Goal: Find specific page/section: Find specific page/section

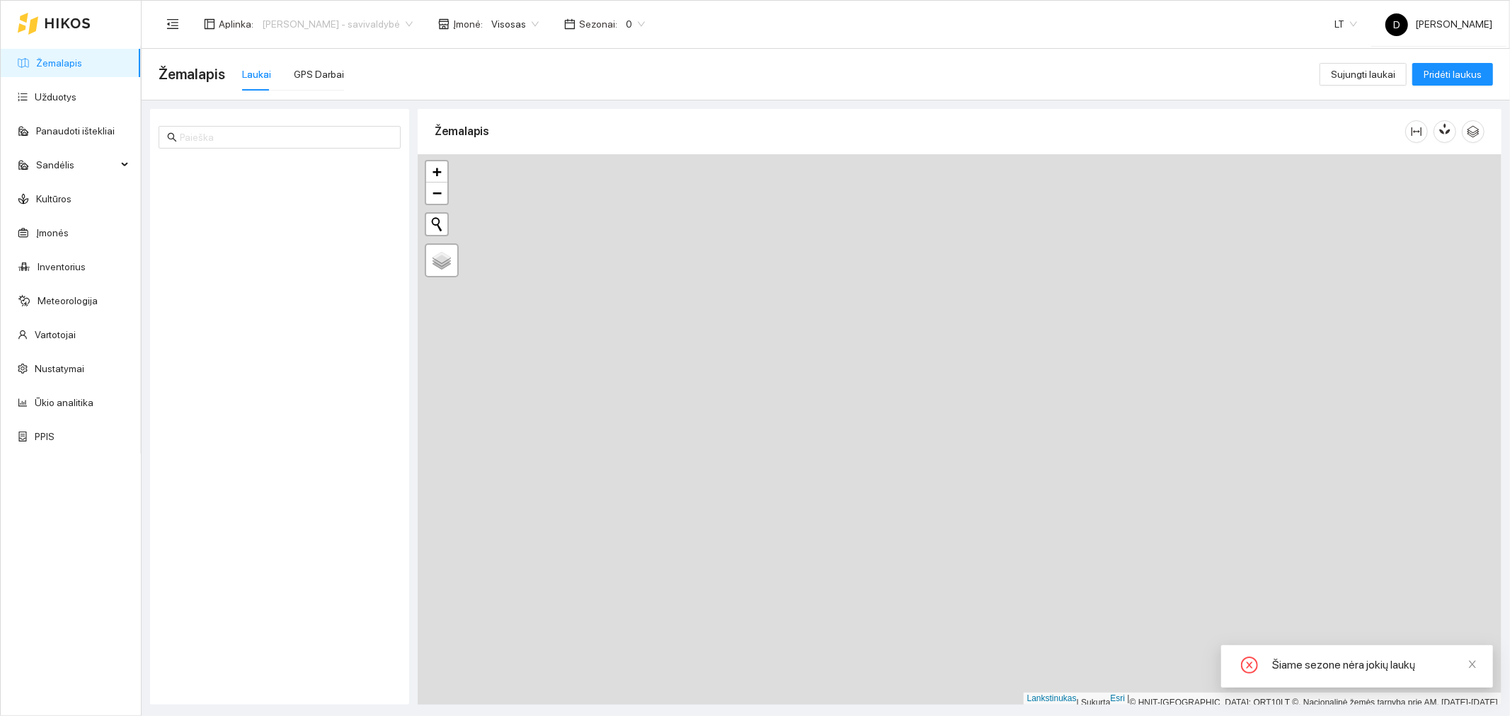
click at [413, 23] on span "[PERSON_NAME] - savivaldybė" at bounding box center [337, 23] width 151 height 21
click at [384, 74] on div "[PERSON_NAME] aplinka" at bounding box center [341, 74] width 159 height 16
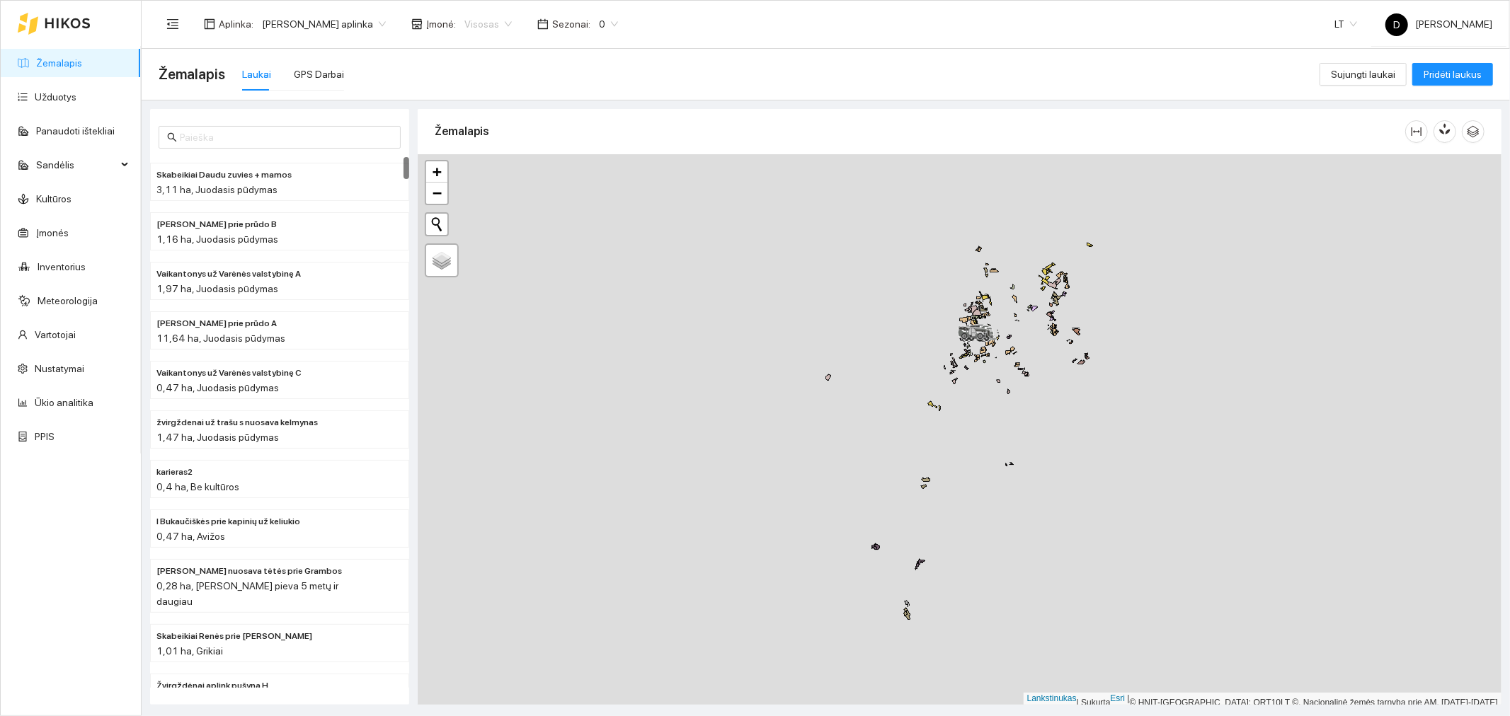
click at [512, 23] on span "Visosas" at bounding box center [487, 23] width 47 height 21
click at [618, 22] on span "0" at bounding box center [608, 23] width 19 height 21
click at [623, 161] on font "2025 m." at bounding box center [624, 164] width 36 height 11
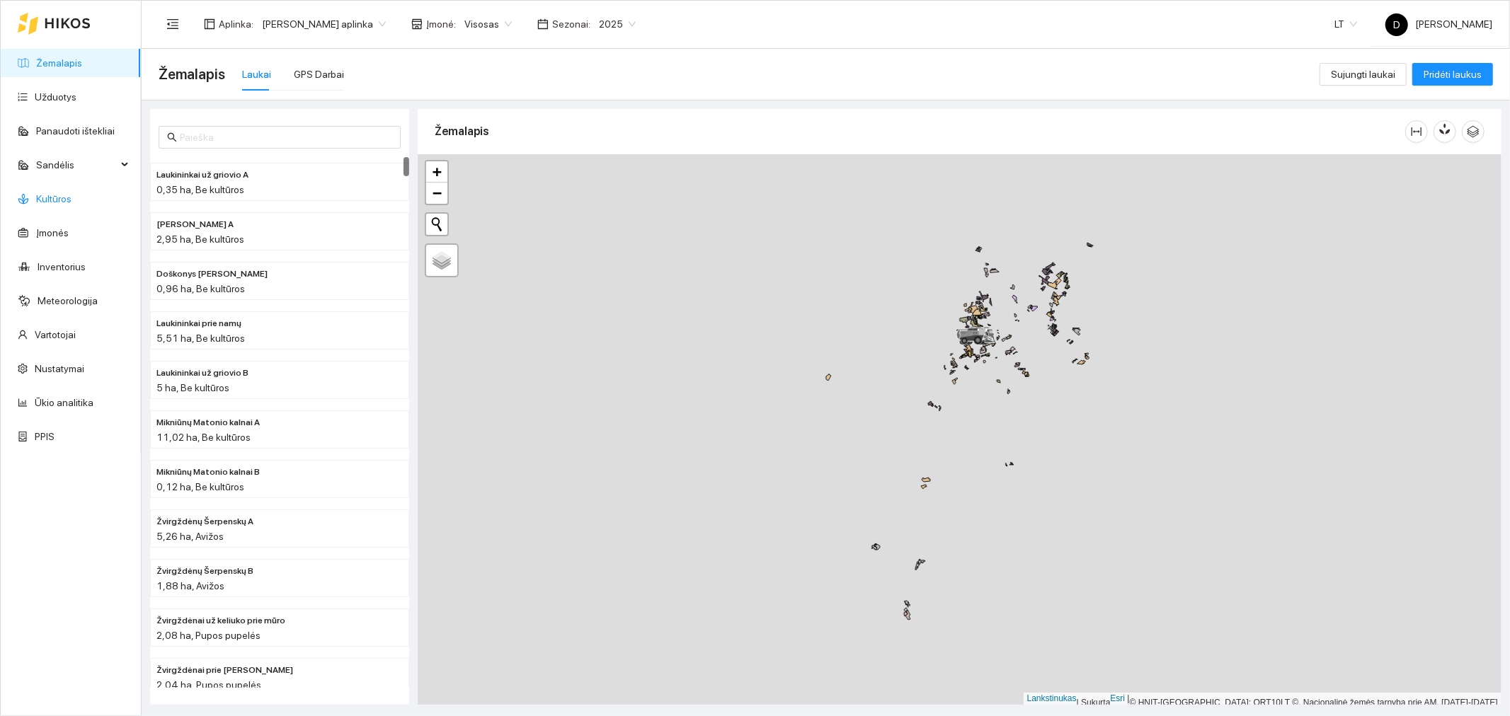
click at [53, 195] on link "Kultūros" at bounding box center [53, 198] width 35 height 11
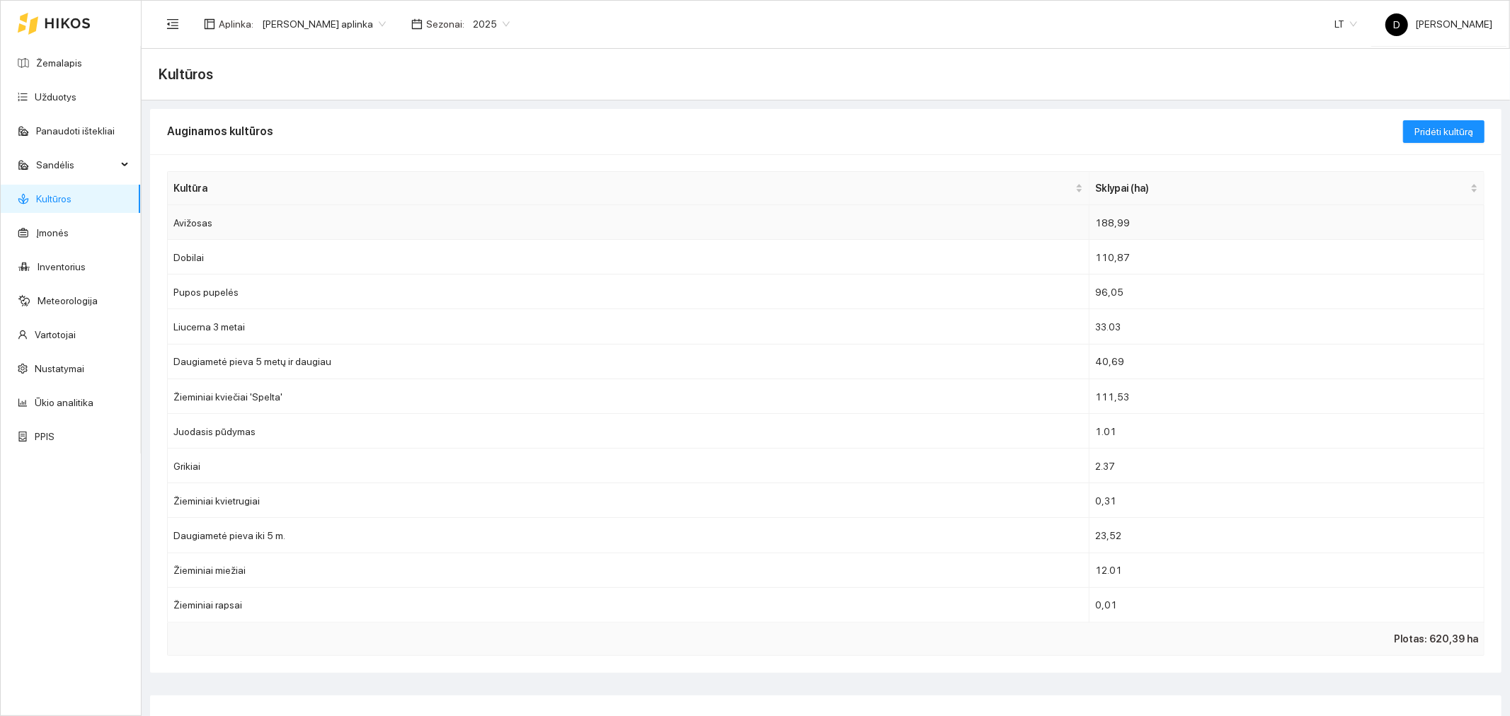
click at [195, 224] on font "Avižosas" at bounding box center [192, 222] width 39 height 11
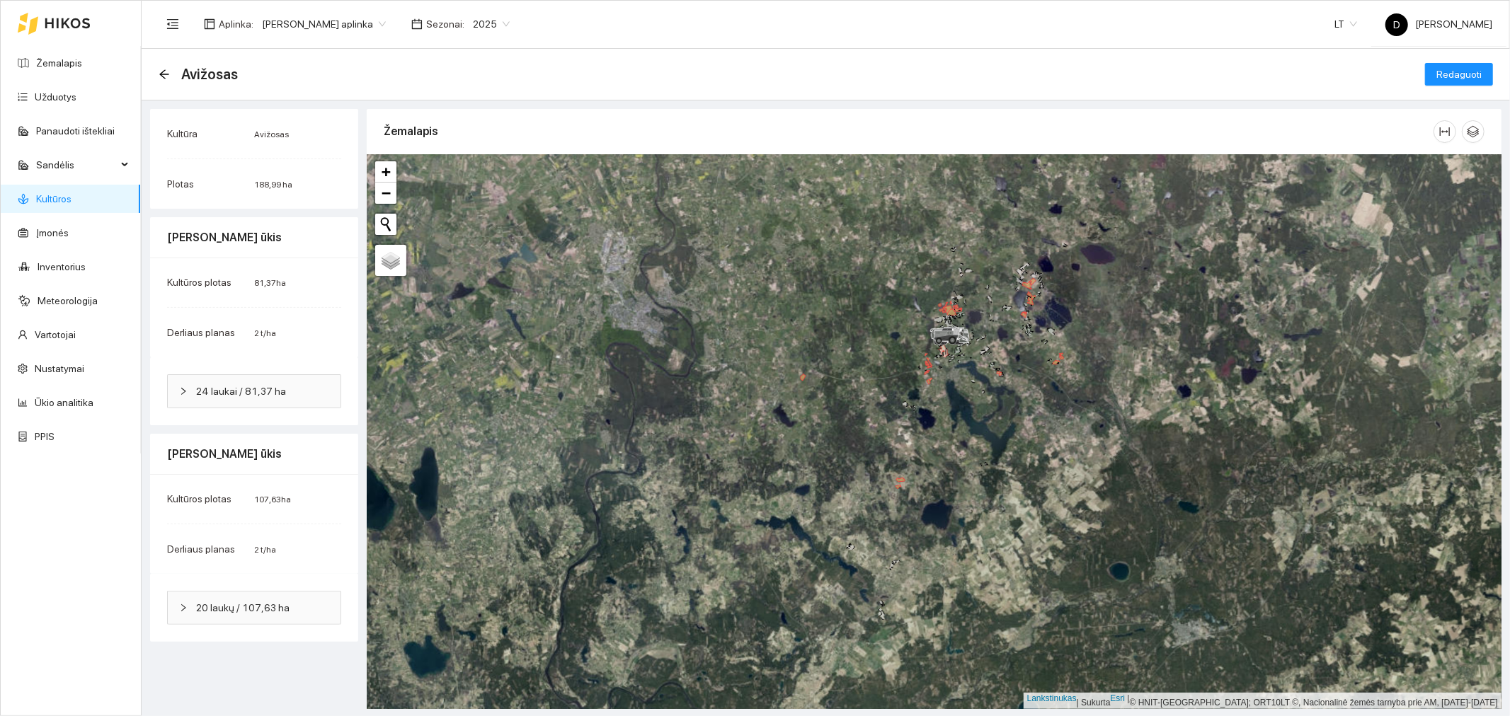
click at [224, 69] on font "Avižosas" at bounding box center [209, 74] width 57 height 17
click at [78, 22] on icon at bounding box center [68, 23] width 46 height 11
